Goal: Complete application form

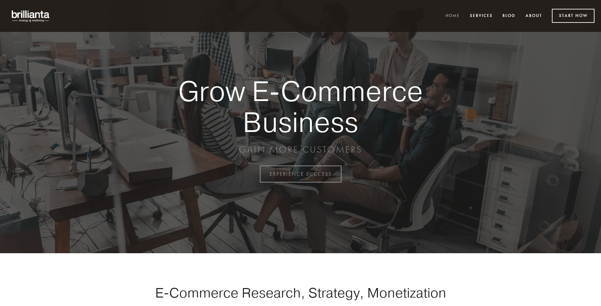
scroll to position [1705, 0]
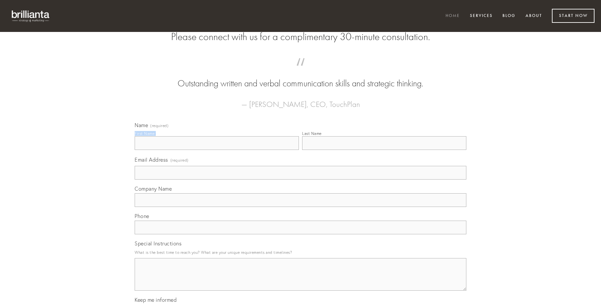
type input "[PERSON_NAME]"
click at [384, 150] on input "Last Name" at bounding box center [384, 143] width 164 height 14
type input "[PERSON_NAME]"
click at [301, 179] on input "Email Address (required)" at bounding box center [301, 173] width 332 height 14
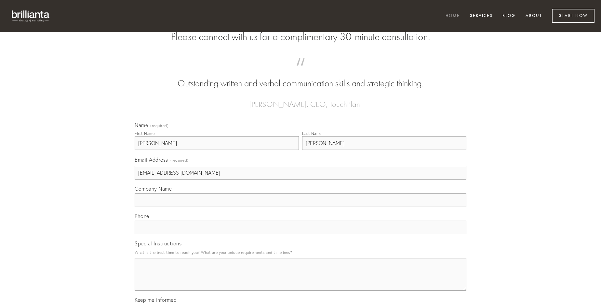
type input "[EMAIL_ADDRESS][DOMAIN_NAME]"
click at [301, 207] on input "Company Name" at bounding box center [301, 200] width 332 height 14
type input "qui"
click at [301, 234] on input "text" at bounding box center [301, 227] width 332 height 14
click at [301, 280] on textarea "Special Instructions" at bounding box center [301, 274] width 332 height 33
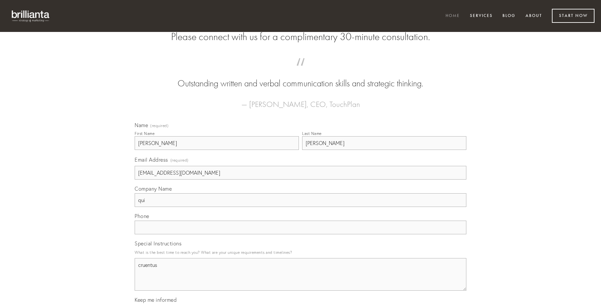
type textarea "cruentus"
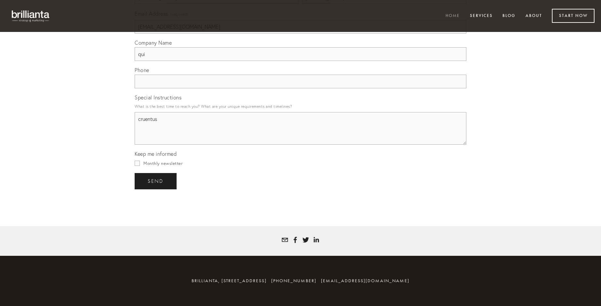
click at [156, 181] on span "send" at bounding box center [156, 181] width 16 height 6
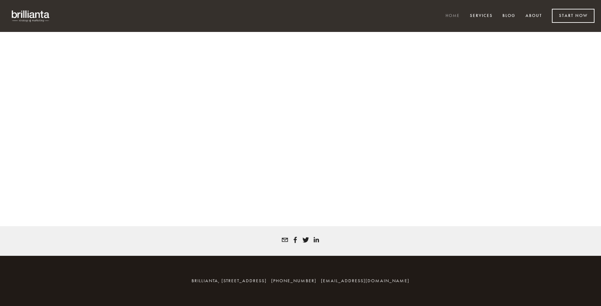
scroll to position [1697, 0]
